Goal: Information Seeking & Learning: Learn about a topic

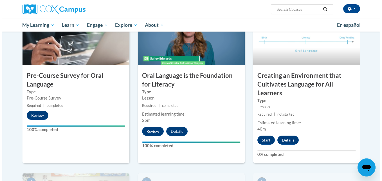
scroll to position [139, 0]
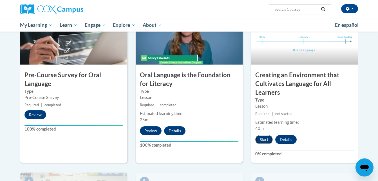
click at [263, 138] on button "Start" at bounding box center [263, 139] width 17 height 9
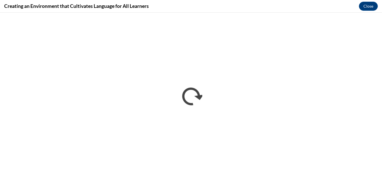
scroll to position [0, 0]
